Goal: Transaction & Acquisition: Register for event/course

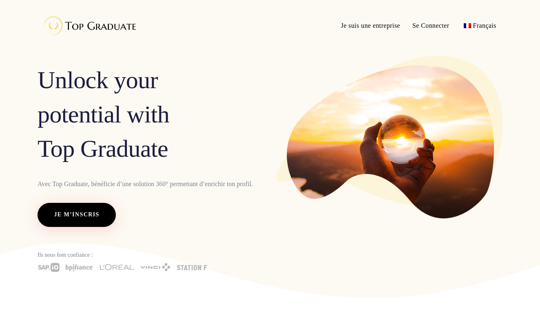
click at [78, 219] on span "Je m’inscris" at bounding box center [76, 214] width 45 height 11
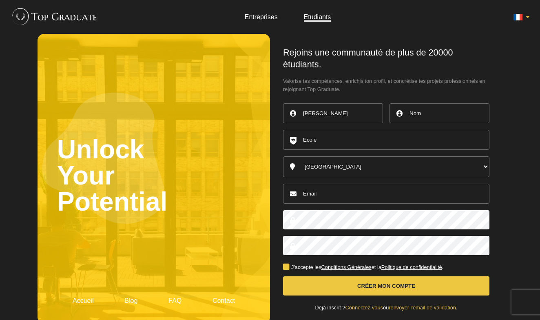
type input "louise"
type input "aussenac"
click at [391, 135] on input "text" at bounding box center [386, 140] width 206 height 20
click at [368, 147] on input "text" at bounding box center [386, 140] width 206 height 20
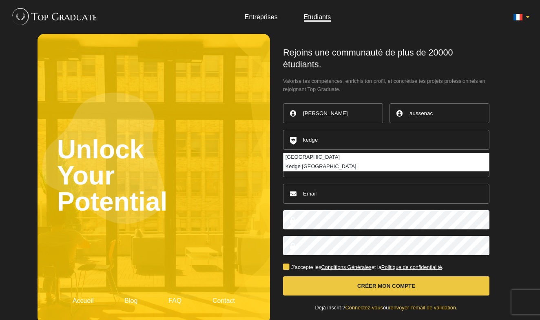
click at [353, 156] on li "Kedge Business School" at bounding box center [387, 157] width 206 height 9
type input "Kedge Business School"
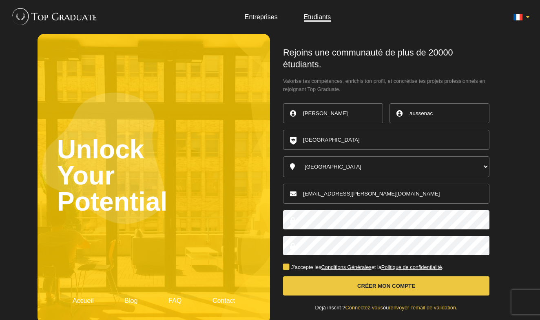
type input "auusenac.louise@gmail.com"
click at [339, 276] on button "Créer mon compte" at bounding box center [386, 285] width 206 height 19
click at [288, 265] on label "J'accepte les Conditions Générales et la Politique de confidentialité ." at bounding box center [363, 267] width 160 height 5
click at [0, 0] on input "J'accepte les Conditions Générales et la Politique de confidentialité ." at bounding box center [0, 0] width 0 height 0
click at [308, 276] on button "Créer mon compte" at bounding box center [386, 285] width 206 height 19
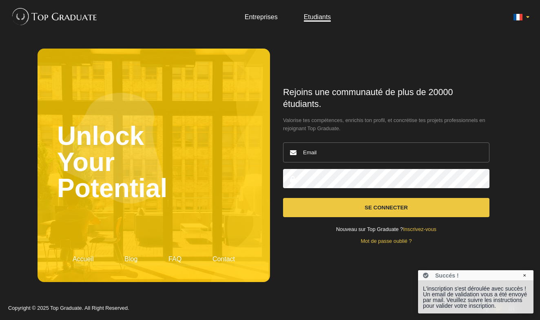
type input "auusenac.louise@gmail.com"
click at [386, 207] on button "Se connecter" at bounding box center [386, 207] width 206 height 19
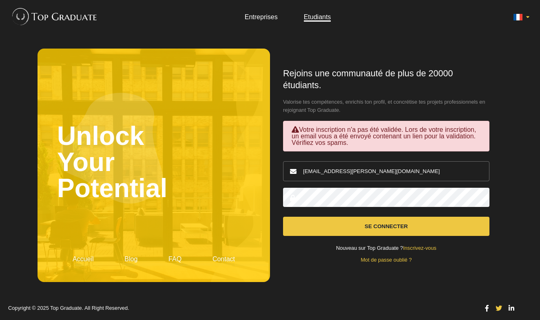
click at [370, 146] on div "Votre inscription n'a pas été validée. Lors de votre inscription, un email vous…" at bounding box center [386, 136] width 206 height 31
click at [435, 242] on form "Rejoins une communauté de plus de 20000 étudiants. Valorise tes compétences, en…" at bounding box center [386, 165] width 206 height 195
click at [428, 247] on link "Inscrivez-vous" at bounding box center [419, 248] width 33 height 6
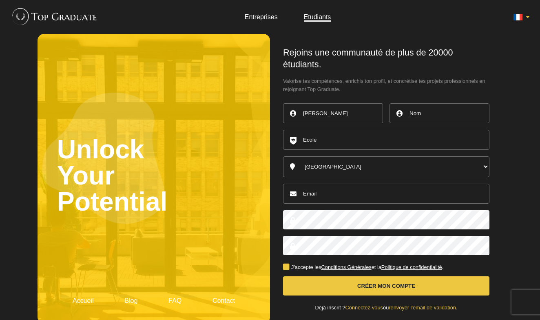
type input "Louise"
type input "Aussenac"
click at [415, 133] on input "text" at bounding box center [386, 140] width 206 height 20
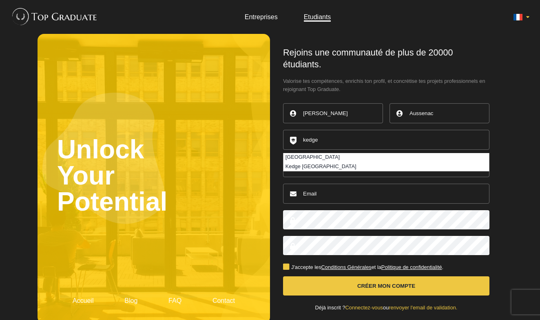
click at [395, 158] on li "Kedge Business School" at bounding box center [387, 157] width 206 height 9
type input "Kedge Business School"
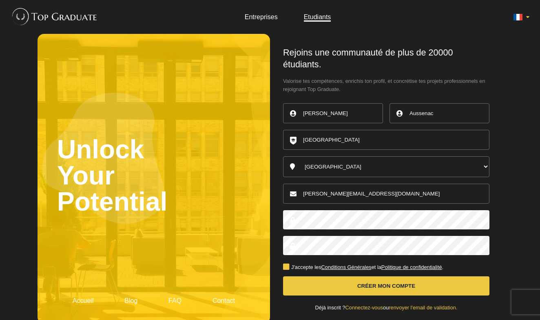
type input "[PERSON_NAME][EMAIL_ADDRESS][DOMAIN_NAME]"
click at [286, 265] on label "J'accepte les Conditions Générales et la Politique de confidentialité ." at bounding box center [363, 267] width 160 height 5
click at [0, 0] on input "J'accepte les Conditions Générales et la Politique de confidentialité ." at bounding box center [0, 0] width 0 height 0
click at [303, 276] on button "Créer mon compte" at bounding box center [386, 285] width 206 height 19
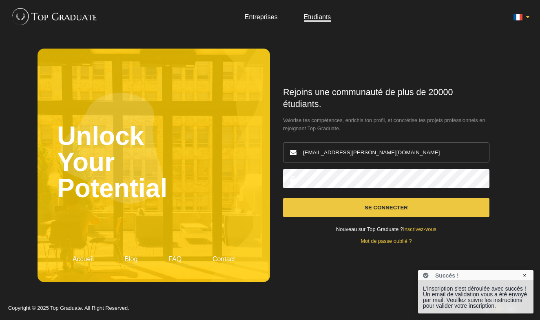
click at [364, 140] on form "Rejoins une communauté de plus de 20000 étudiants. Valorise tes compétences, en…" at bounding box center [386, 164] width 206 height 157
click at [348, 153] on input "auusenac.louise@gmail.com" at bounding box center [386, 152] width 206 height 20
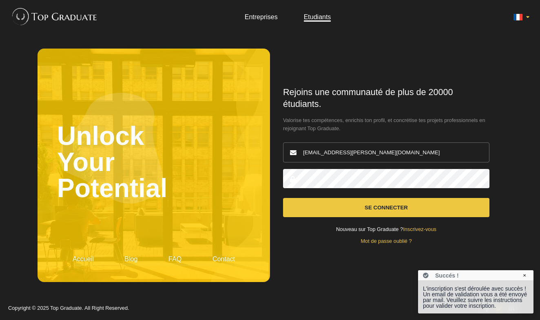
click at [348, 153] on input "auusenac.louise@gmail.com" at bounding box center [386, 152] width 206 height 20
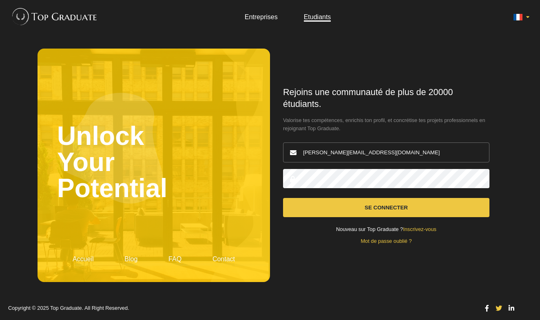
click at [361, 144] on input "[PERSON_NAME][EMAIL_ADDRESS][DOMAIN_NAME]" at bounding box center [386, 152] width 206 height 20
type input "[PERSON_NAME][EMAIL_ADDRESS][DOMAIN_NAME]"
click at [455, 200] on button "Se connecter" at bounding box center [386, 207] width 206 height 19
click at [455, 207] on button "Se connecter" at bounding box center [386, 207] width 206 height 19
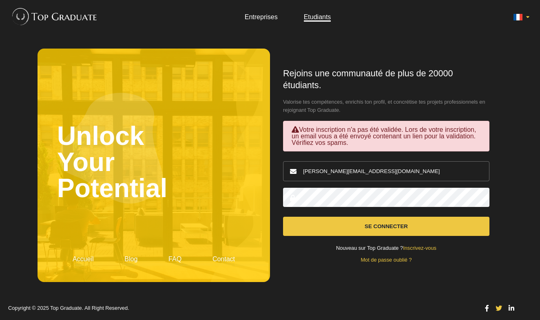
click at [439, 222] on button "Se connecter" at bounding box center [386, 226] width 206 height 19
click at [414, 229] on button "Se connecter" at bounding box center [386, 226] width 206 height 19
